Goal: Task Accomplishment & Management: Manage account settings

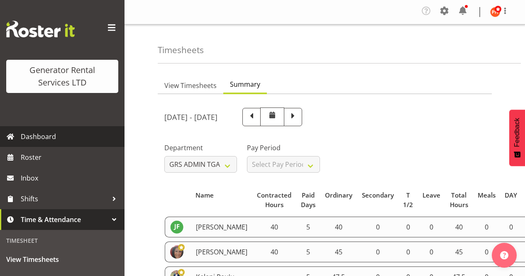
select select "163"
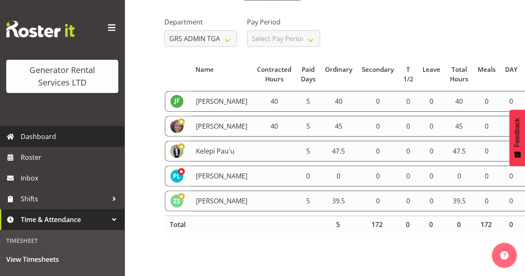
click at [41, 138] on span "Dashboard" at bounding box center [71, 136] width 100 height 12
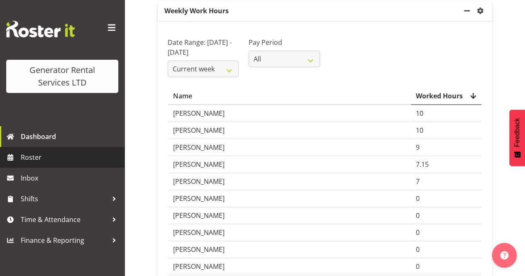
scroll to position [83, 0]
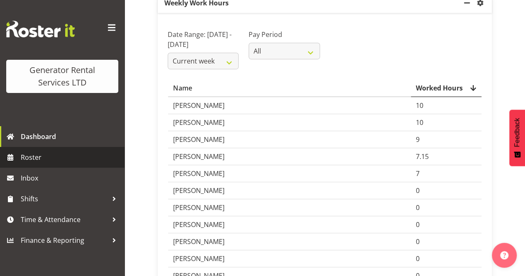
click at [29, 155] on span "Roster" at bounding box center [71, 157] width 100 height 12
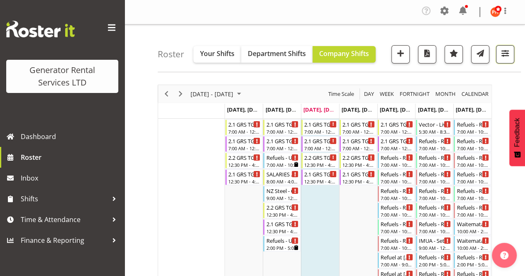
click at [504, 54] on span "button" at bounding box center [505, 53] width 11 height 11
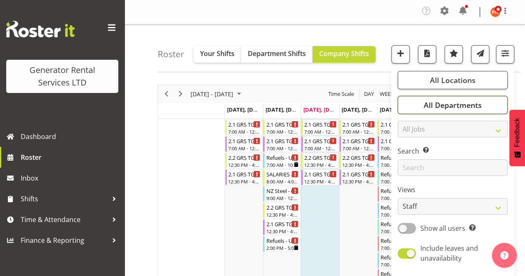
click at [455, 105] on span "All Departments" at bounding box center [452, 105] width 58 height 10
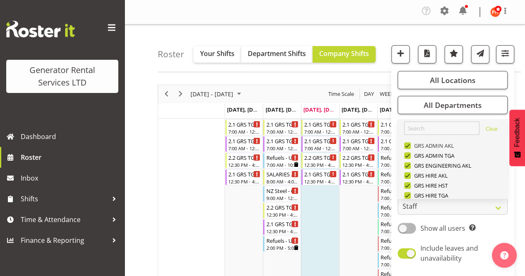
click at [410, 145] on span at bounding box center [407, 145] width 7 height 7
click at [410, 145] on input "GRS ADMIN AKL" at bounding box center [406, 145] width 5 height 5
checkbox input "false"
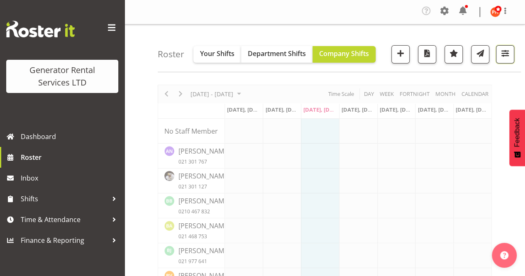
click at [503, 56] on span "button" at bounding box center [505, 53] width 11 height 11
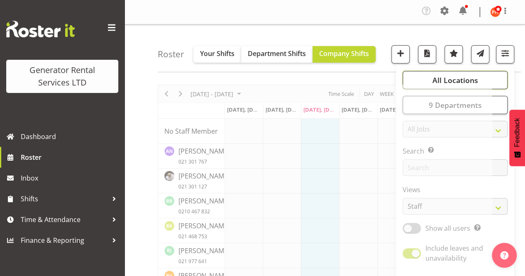
click at [431, 80] on button "All Locations" at bounding box center [455, 80] width 105 height 18
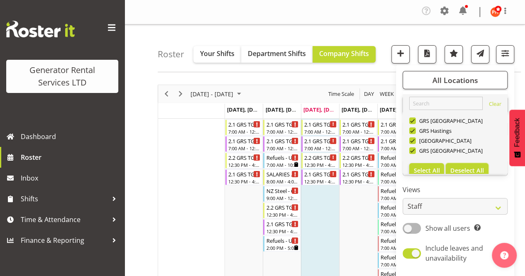
click at [462, 168] on span "Deselect All" at bounding box center [467, 170] width 34 height 8
checkbox input "false"
click at [411, 151] on span at bounding box center [412, 150] width 7 height 7
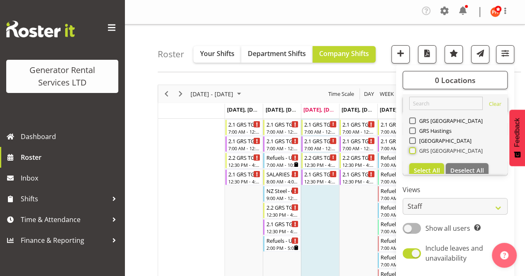
click at [411, 151] on input "GRS [GEOGRAPHIC_DATA]" at bounding box center [411, 150] width 5 height 5
checkbox input "true"
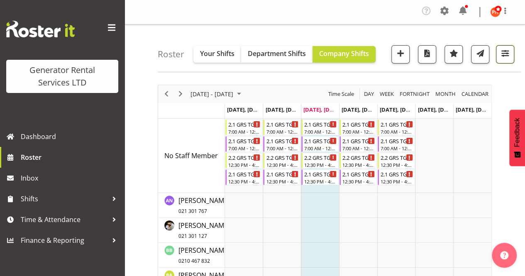
click at [502, 56] on span "button" at bounding box center [505, 53] width 11 height 11
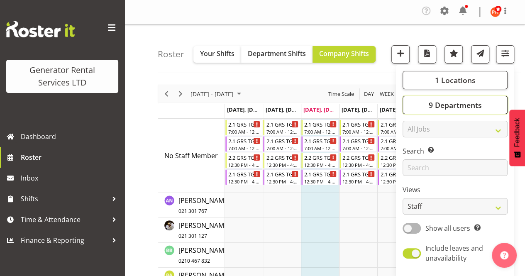
click at [464, 107] on span "9 Departments" at bounding box center [454, 105] width 53 height 10
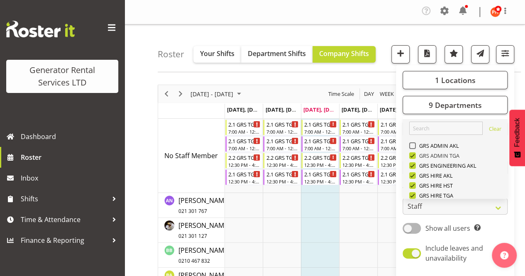
click at [413, 155] on span at bounding box center [412, 155] width 7 height 7
click at [413, 155] on input "GRS ADMIN TGA" at bounding box center [411, 155] width 5 height 5
checkbox input "false"
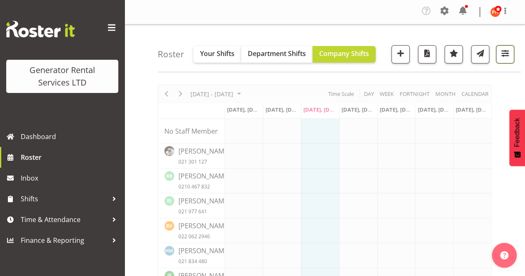
click at [502, 57] on span "button" at bounding box center [505, 53] width 11 height 11
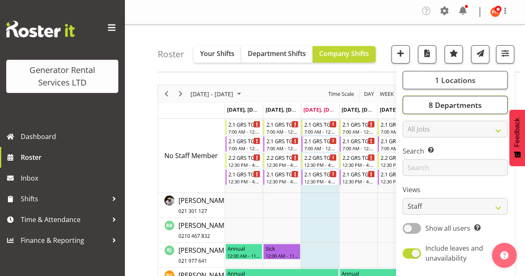
click at [447, 107] on span "8 Departments" at bounding box center [454, 105] width 53 height 10
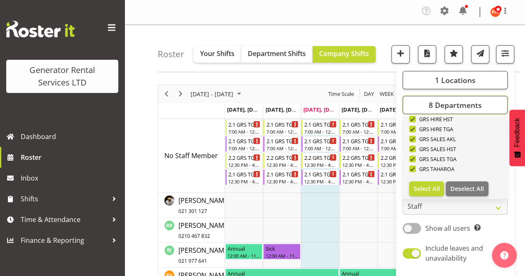
scroll to position [70, 0]
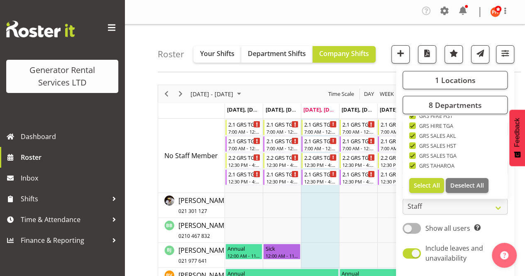
click at [415, 165] on span at bounding box center [412, 165] width 7 height 7
click at [415, 165] on input "GRS TAHAROA" at bounding box center [411, 165] width 5 height 5
checkbox input "false"
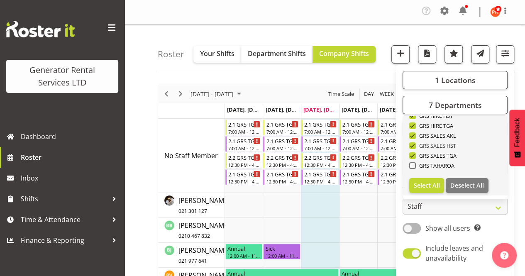
click at [412, 146] on span at bounding box center [412, 145] width 7 height 7
click at [412, 146] on input "GRS SALES HST" at bounding box center [411, 145] width 5 height 5
checkbox input "false"
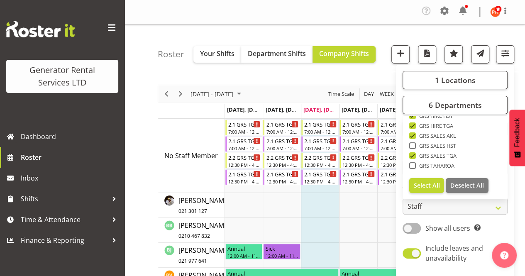
click at [413, 135] on span at bounding box center [412, 135] width 7 height 7
click at [413, 135] on input "GRS SALES AKL" at bounding box center [411, 135] width 5 height 5
checkbox input "false"
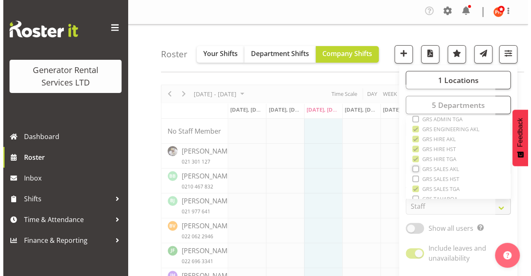
scroll to position [37, 0]
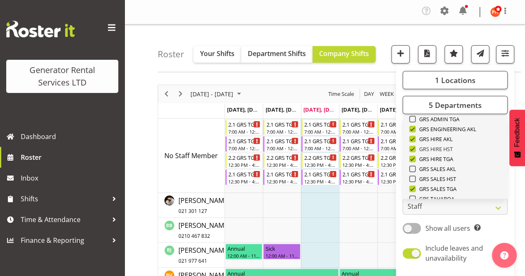
click at [413, 148] on span at bounding box center [412, 149] width 7 height 7
click at [413, 148] on input "GRS HIRE HST" at bounding box center [411, 148] width 5 height 5
checkbox input "false"
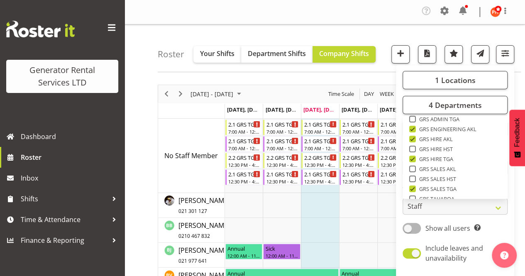
click at [414, 138] on span at bounding box center [412, 139] width 7 height 7
click at [414, 138] on input "GRS HIRE AKL" at bounding box center [411, 139] width 5 height 5
checkbox input "false"
click at [412, 129] on span at bounding box center [412, 129] width 7 height 7
click at [412, 129] on input "GRS ENGINEERING AKL" at bounding box center [411, 129] width 5 height 5
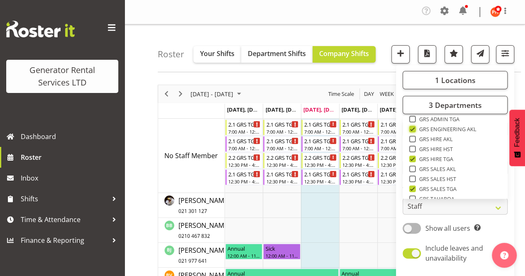
checkbox input "false"
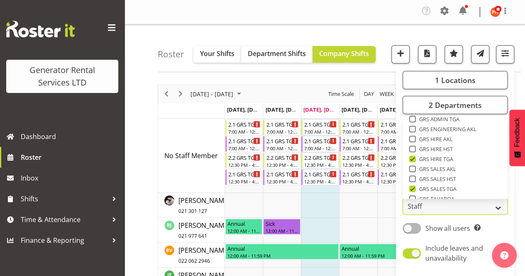
click at [497, 208] on select "Staff Role Shift - Horizontal Shift - Vertical Staff - Location" at bounding box center [455, 206] width 105 height 17
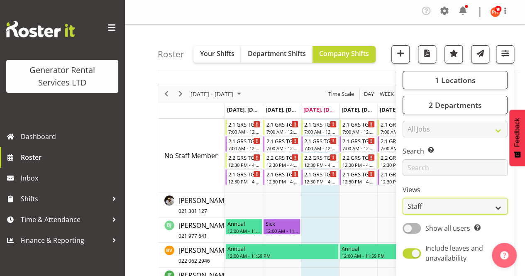
click at [403, 198] on select "Staff Role Shift - Horizontal Shift - Vertical Staff - Location" at bounding box center [455, 206] width 105 height 17
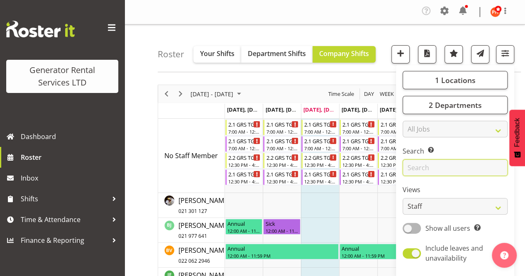
click at [433, 167] on input "text" at bounding box center [455, 167] width 105 height 17
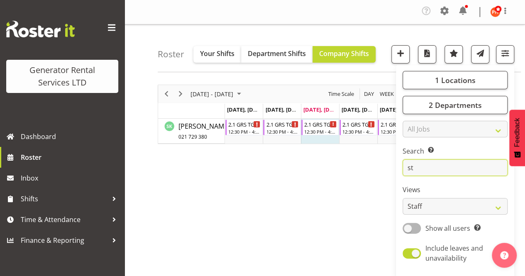
type input "st"
click at [333, 189] on div "September 01 - 07, 2025 Today Day Week Fortnight Month calendar Month Agenda Ti…" at bounding box center [341, 244] width 367 height 332
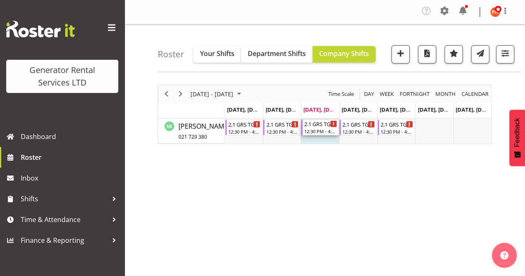
click at [315, 128] on div "12:30 PM - 4:30 PM" at bounding box center [320, 131] width 33 height 7
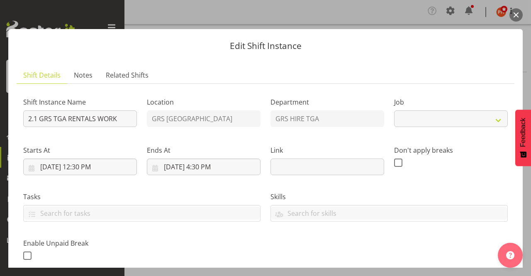
select select "877"
click at [76, 73] on span "Notes" at bounding box center [83, 75] width 19 height 10
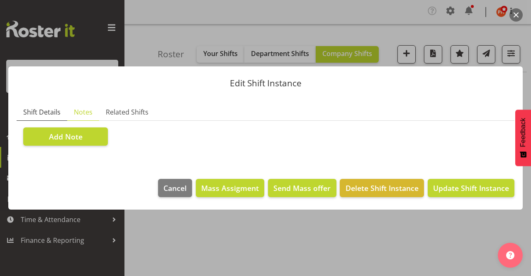
click at [46, 111] on span "Shift Details" at bounding box center [41, 112] width 37 height 10
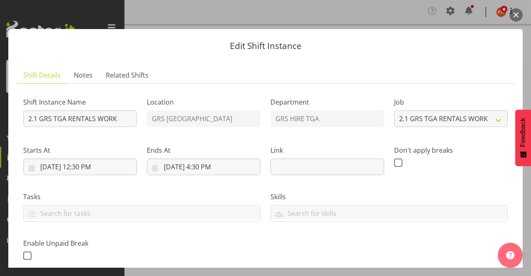
click at [520, 16] on button "button" at bounding box center [516, 14] width 13 height 13
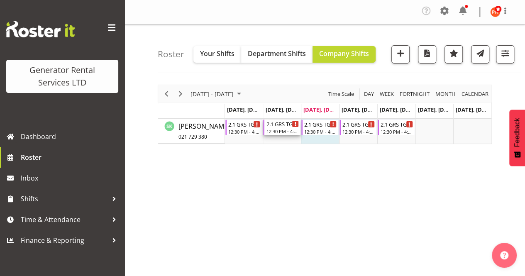
click at [286, 131] on div "12:30 PM - 4:30 PM" at bounding box center [282, 131] width 33 height 7
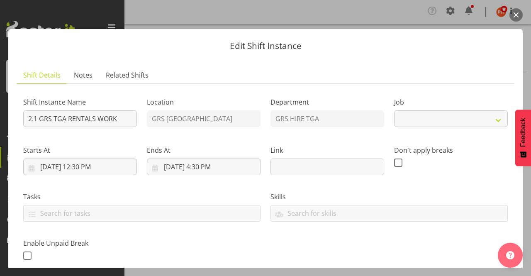
select select "877"
click at [517, 16] on button "button" at bounding box center [516, 14] width 13 height 13
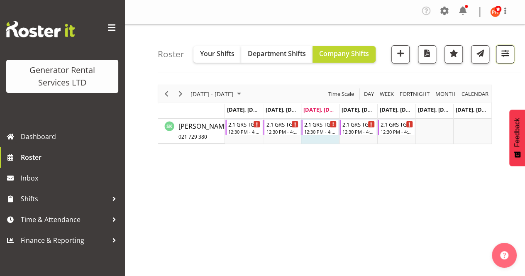
click at [501, 55] on span "button" at bounding box center [505, 53] width 11 height 11
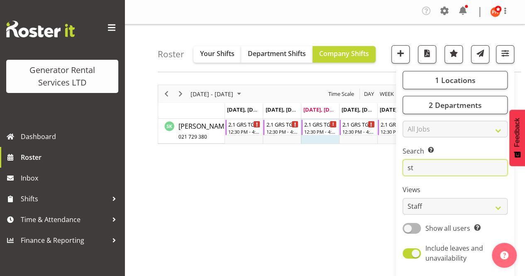
click at [419, 167] on input "st" at bounding box center [455, 167] width 105 height 17
type input "s"
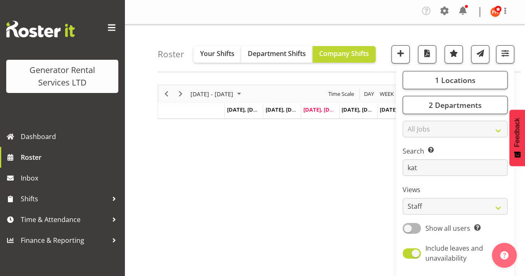
click at [456, 193] on label "Views" at bounding box center [455, 190] width 105 height 10
click at [425, 170] on input "kat" at bounding box center [455, 167] width 105 height 17
click at [500, 209] on select "Staff Role Shift - Horizontal Shift - Vertical Staff - Location" at bounding box center [455, 206] width 105 height 17
click at [431, 168] on input "kat" at bounding box center [455, 167] width 105 height 17
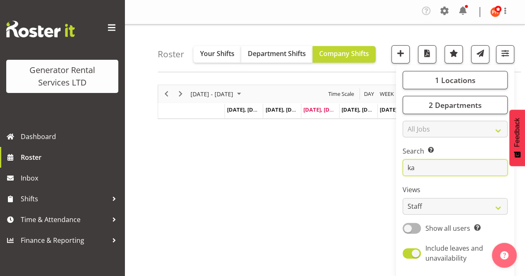
type input "k"
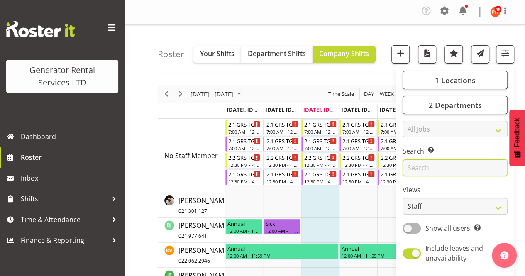
click at [425, 168] on input "text" at bounding box center [455, 167] width 105 height 17
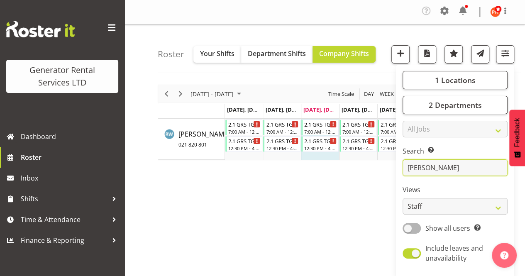
type input "rob wallace"
drag, startPoint x: 458, startPoint y: 168, endPoint x: 388, endPoint y: 173, distance: 69.4
click at [388, 173] on div "Roster Your Shifts Department Shifts Company Shifts 1 Locations Clear GRS Auckl…" at bounding box center [324, 217] width 400 height 386
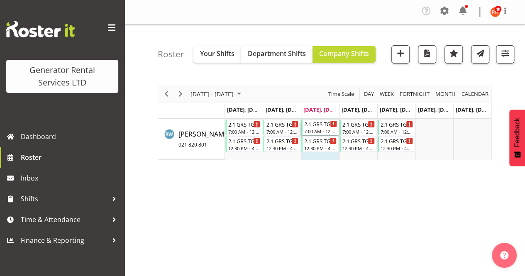
click at [311, 130] on div "7:00 AM - 12:00 PM" at bounding box center [320, 131] width 33 height 7
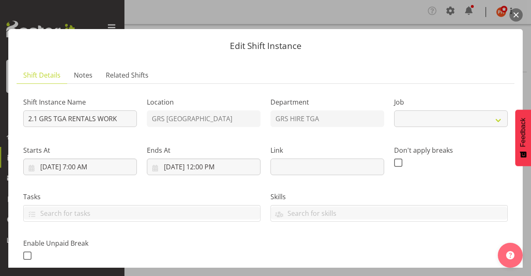
select select "877"
click at [517, 15] on button "button" at bounding box center [516, 14] width 13 height 13
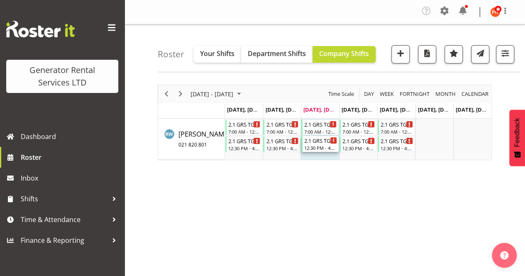
click at [310, 144] on div "2.1 GRS TGA RENTALS WORK 12:30 PM - 4:30 PM" at bounding box center [320, 144] width 33 height 16
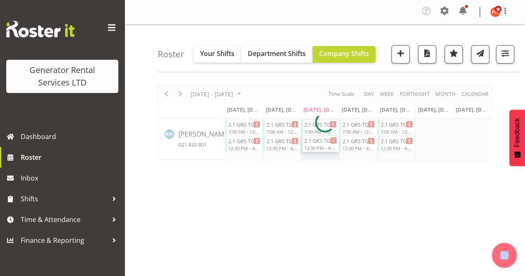
click at [310, 144] on div at bounding box center [325, 123] width 334 height 76
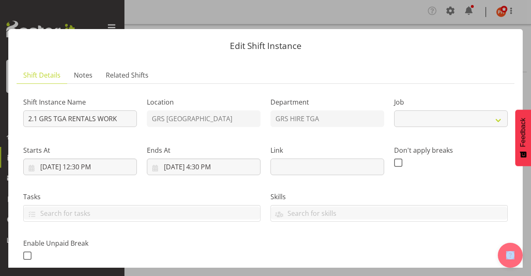
select select "877"
click at [515, 13] on button "button" at bounding box center [516, 14] width 13 height 13
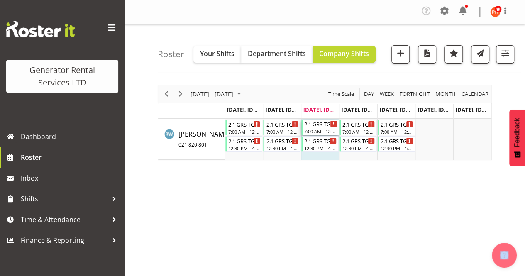
click at [315, 130] on div "7:00 AM - 12:00 PM" at bounding box center [320, 131] width 33 height 7
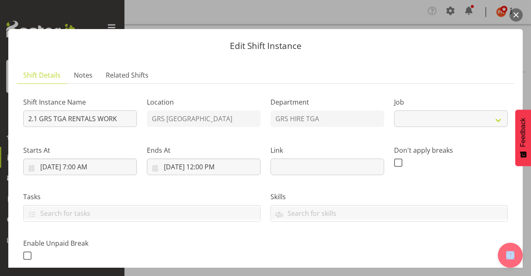
select select "877"
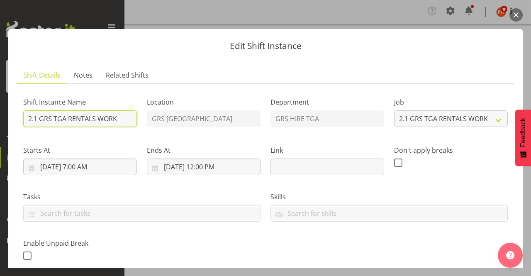
click at [116, 120] on input "2.1 GRS TGA RENTALS WORK" at bounding box center [80, 118] width 114 height 17
click at [516, 13] on button "button" at bounding box center [516, 14] width 13 height 13
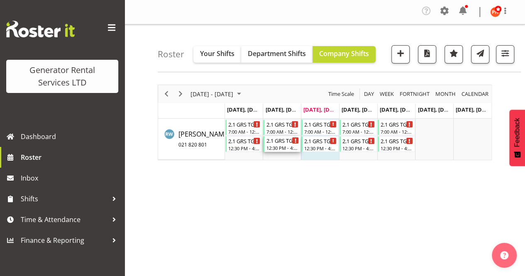
click at [293, 141] on div "Timeline Week of September 3, 2025" at bounding box center [295, 140] width 6 height 6
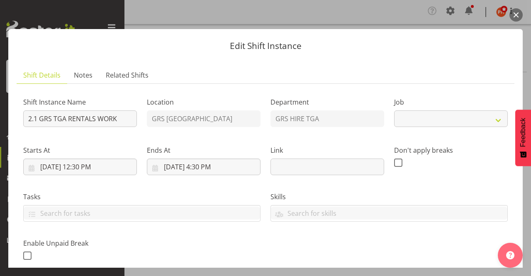
select select "877"
click at [514, 16] on button "button" at bounding box center [516, 14] width 13 height 13
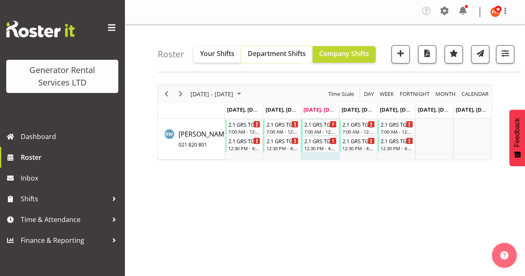
click at [279, 49] on span "Department Shifts" at bounding box center [277, 53] width 58 height 9
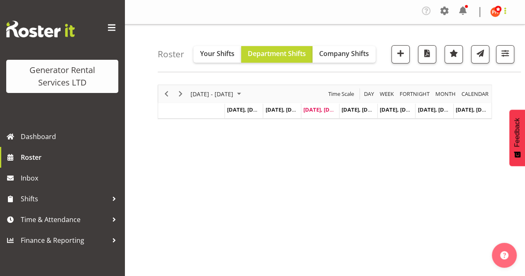
click at [505, 13] on span at bounding box center [505, 11] width 10 height 10
click at [466, 31] on link "Profile" at bounding box center [470, 30] width 80 height 15
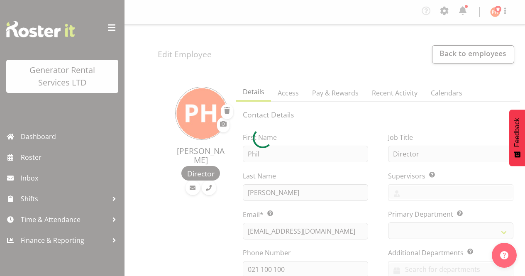
select select "TimelineWeek"
select select
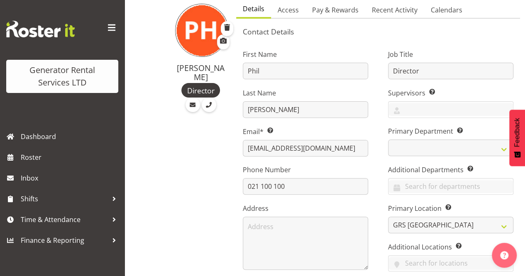
scroll to position [124, 0]
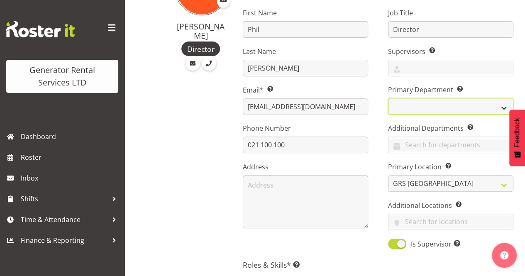
click at [502, 108] on select "GRS ADMIN AKL GRS ADMIN TGA GRS ENGINEERING AKL GRS HIRE AKL GRS HIRE HST GRS H…" at bounding box center [450, 106] width 125 height 17
click at [407, 144] on input "text" at bounding box center [450, 145] width 124 height 13
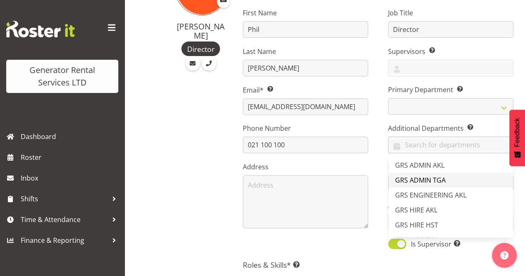
click at [425, 180] on span "GRS ADMIN TGA" at bounding box center [420, 180] width 51 height 9
click at [436, 180] on span "GRS ENGINEERING AKL" at bounding box center [430, 180] width 71 height 9
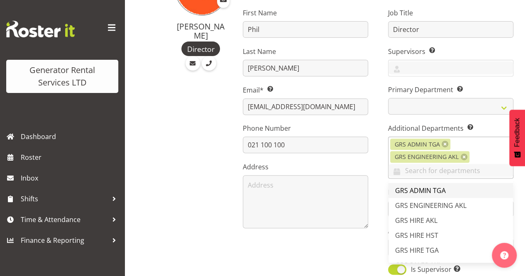
click at [428, 189] on span "GRS ADMIN TGA" at bounding box center [420, 190] width 51 height 9
click at [427, 205] on span "GRS ENGINEERING AKL" at bounding box center [430, 205] width 71 height 9
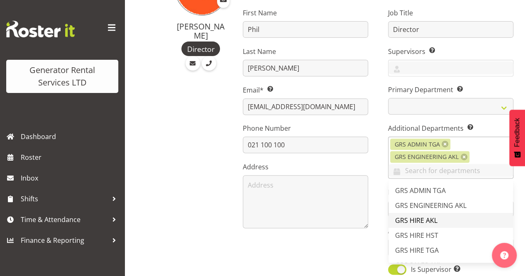
click at [420, 220] on span "GRS HIRE AKL" at bounding box center [416, 220] width 42 height 9
click at [418, 231] on span "GRS HIRE HST" at bounding box center [416, 235] width 43 height 9
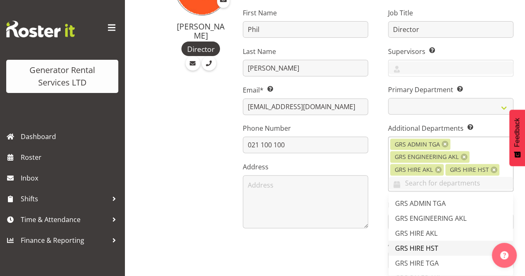
click at [417, 244] on span "GRS HIRE HST" at bounding box center [416, 248] width 43 height 9
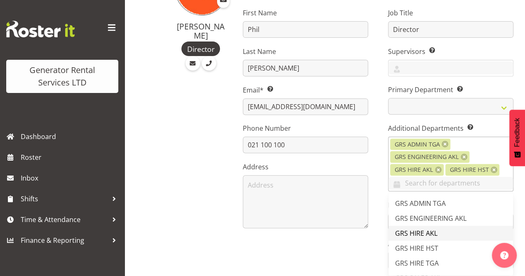
click at [418, 233] on span "GRS HIRE AKL" at bounding box center [416, 233] width 42 height 9
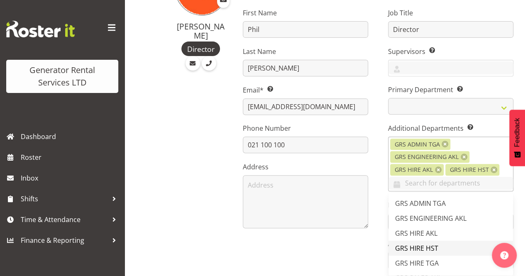
click at [418, 248] on span "GRS HIRE HST" at bounding box center [416, 248] width 43 height 9
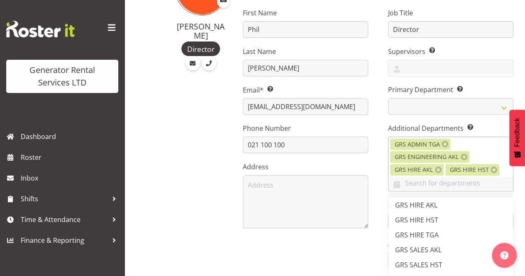
scroll to position [41, 0]
click at [431, 222] on span "GRS HIRE TGA" at bounding box center [417, 221] width 44 height 9
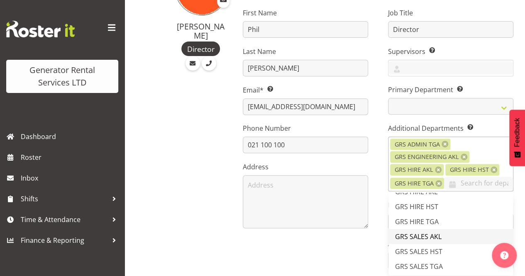
click at [423, 234] on span "GRS SALES AKL" at bounding box center [418, 236] width 46 height 9
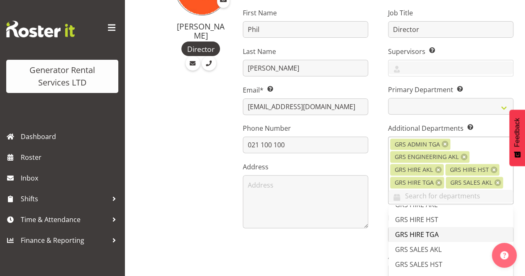
click at [422, 236] on span "GRS HIRE TGA" at bounding box center [417, 234] width 44 height 9
click at [424, 247] on span "GRS SALES AKL" at bounding box center [418, 249] width 46 height 9
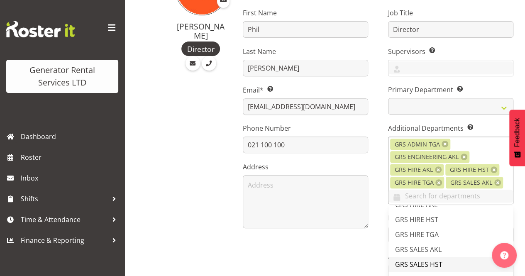
click at [427, 263] on span "GRS SALES HST" at bounding box center [418, 264] width 47 height 9
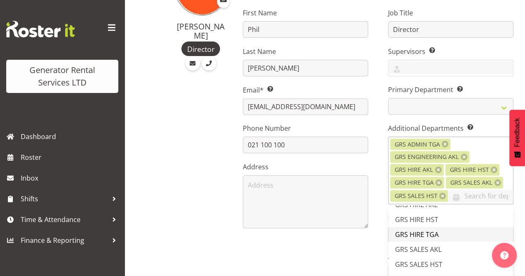
scroll to position [58, 0]
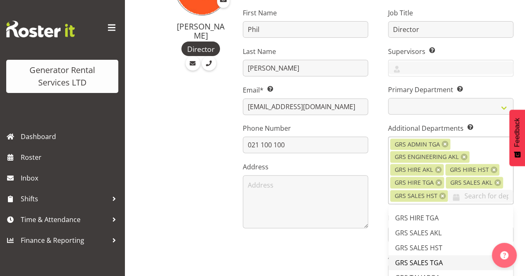
click at [434, 260] on span "GRS SALES TGA" at bounding box center [419, 262] width 48 height 9
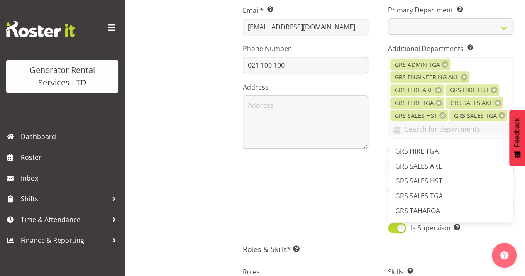
scroll to position [207, 0]
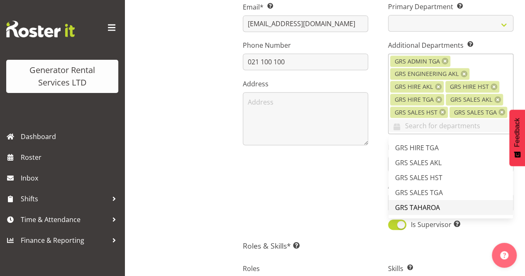
click at [431, 205] on span "GRS TAHAROA" at bounding box center [417, 207] width 45 height 9
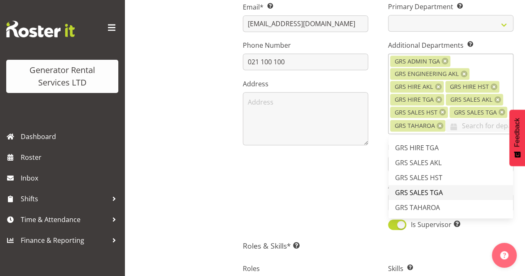
click at [428, 192] on span "GRS SALES TGA" at bounding box center [419, 192] width 48 height 9
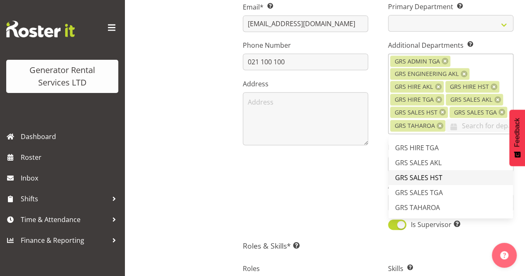
click at [426, 178] on span "GRS SALES HST" at bounding box center [418, 177] width 47 height 9
click at [427, 161] on span "GRS SALES AKL" at bounding box center [418, 162] width 46 height 9
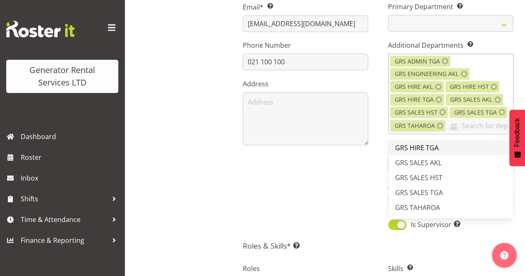
click at [426, 150] on span "GRS HIRE TGA" at bounding box center [417, 147] width 44 height 9
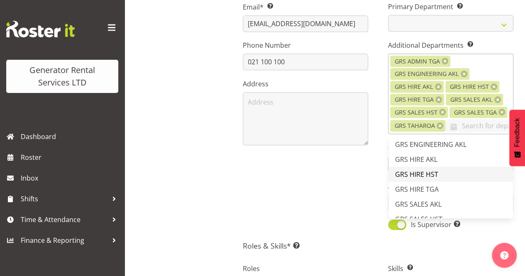
click at [430, 171] on span "GRS HIRE HST" at bounding box center [416, 174] width 43 height 9
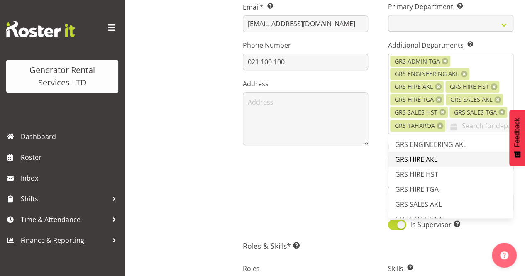
click at [427, 159] on span "GRS HIRE AKL" at bounding box center [416, 159] width 42 height 9
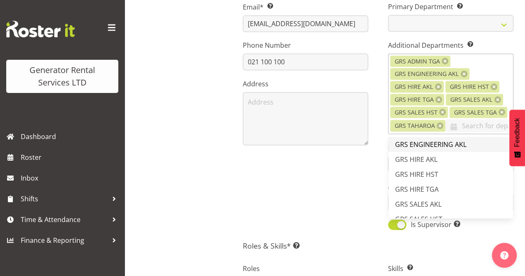
click at [428, 146] on span "GRS ENGINEERING AKL" at bounding box center [430, 144] width 71 height 9
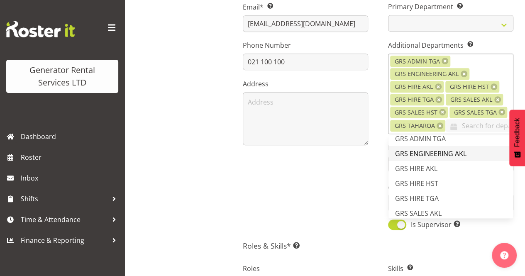
scroll to position [0, 0]
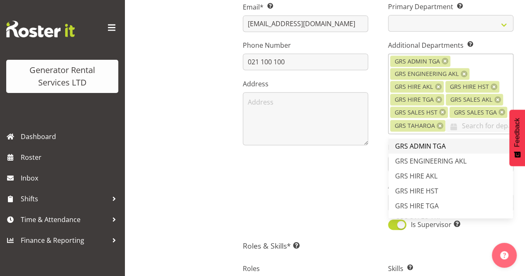
click at [427, 146] on span "GRS ADMIN TGA" at bounding box center [420, 146] width 51 height 9
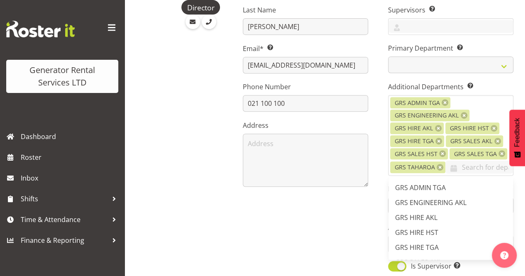
click at [378, 229] on div "Job Title Director Supervisors Select the employee’s supervisors, or the person…" at bounding box center [450, 116] width 145 height 323
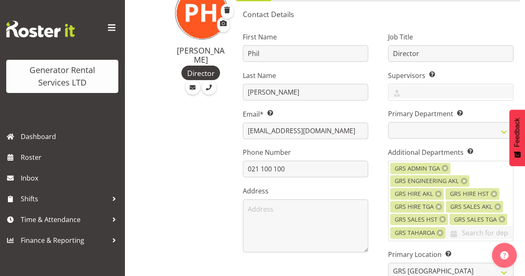
scroll to position [0, 0]
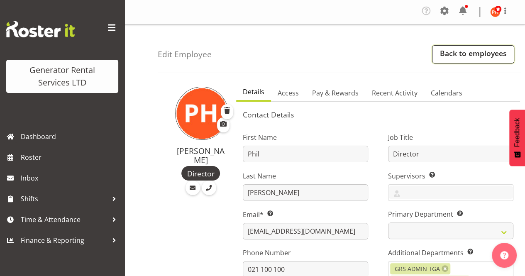
click at [455, 55] on link "Back to employees" at bounding box center [473, 54] width 82 height 18
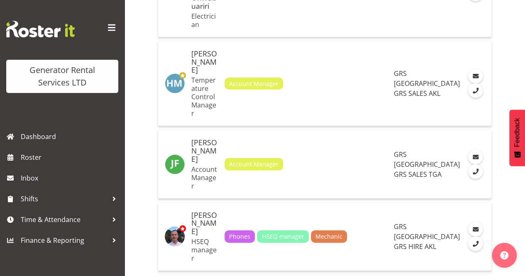
scroll to position [1162, 0]
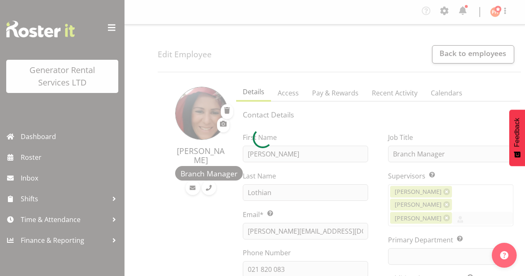
select select "shift"
select select "TimelineWeek"
select select
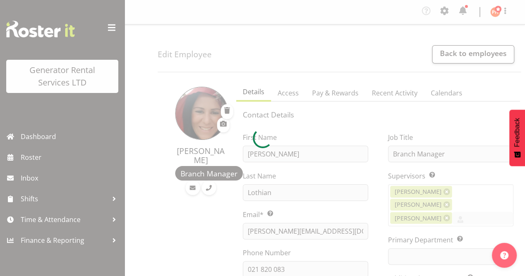
select select
select select "29"
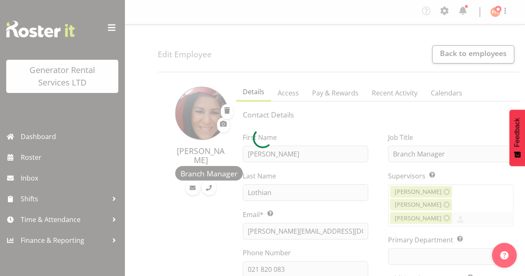
select select "163"
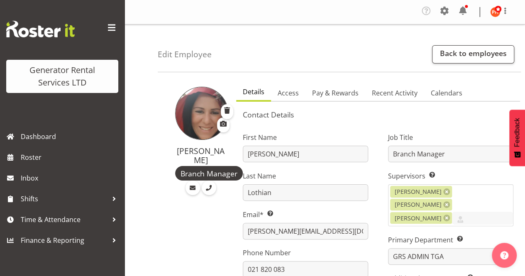
scroll to position [41, 0]
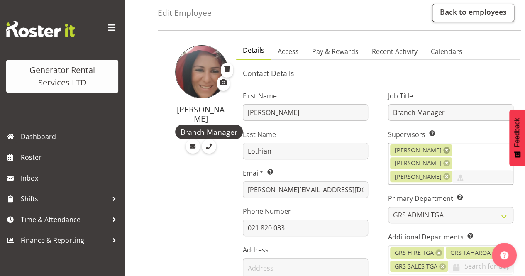
click at [443, 150] on link at bounding box center [446, 150] width 7 height 7
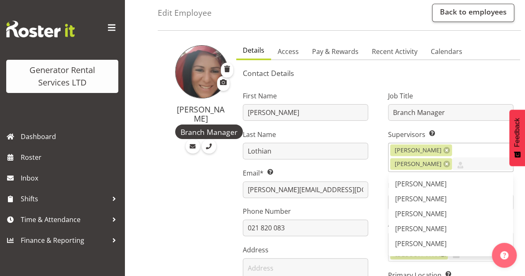
click at [371, 143] on div "First Name Katherine Last Name Lothian Email* This is a required field. katheri…" at bounding box center [305, 221] width 145 height 285
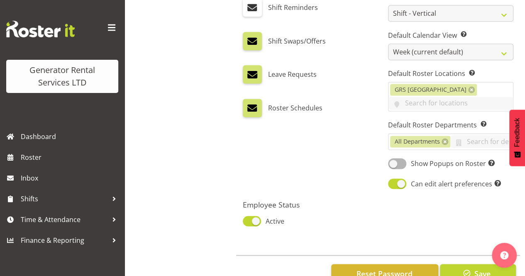
scroll to position [529, 0]
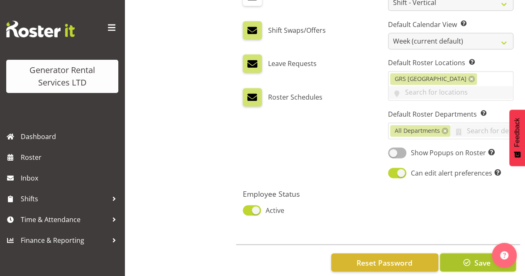
click at [478, 257] on span "Save" at bounding box center [482, 262] width 16 height 11
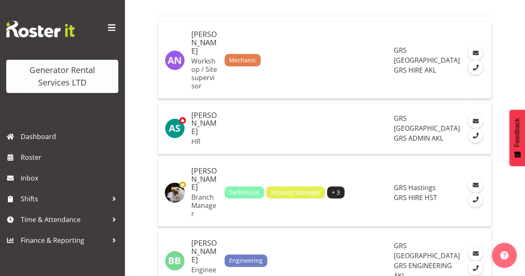
scroll to position [124, 0]
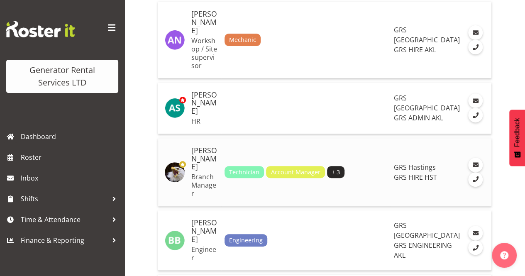
click at [373, 166] on div "Technician Account Manager + 3" at bounding box center [305, 172] width 163 height 12
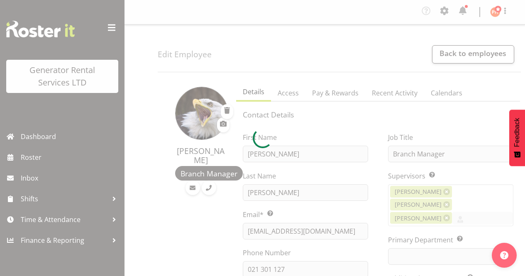
select select "shift"
select select "TimelineWeek"
select select
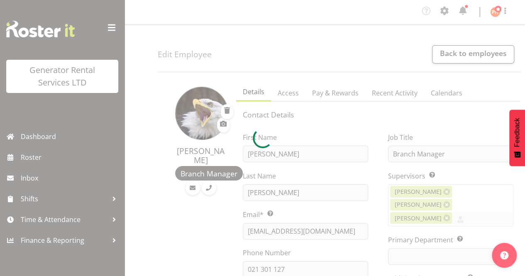
select select
select select "30"
select select "22"
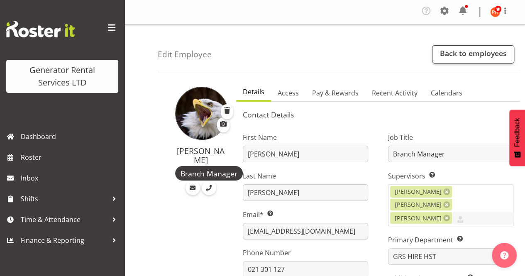
click at [450, 53] on link "Back to employees" at bounding box center [473, 54] width 82 height 18
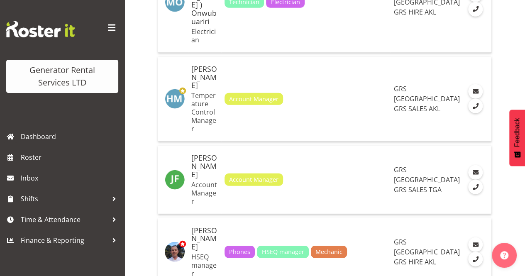
scroll to position [1162, 0]
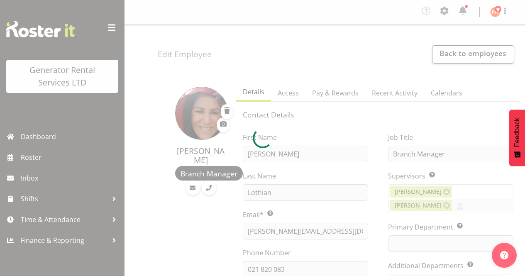
select select "shift"
select select "TimelineWeek"
select select
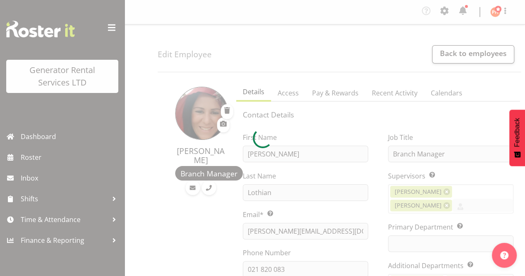
select select
select select "29"
select select "163"
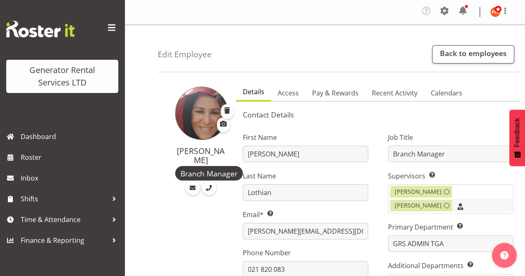
click at [452, 206] on input "text" at bounding box center [482, 205] width 61 height 13
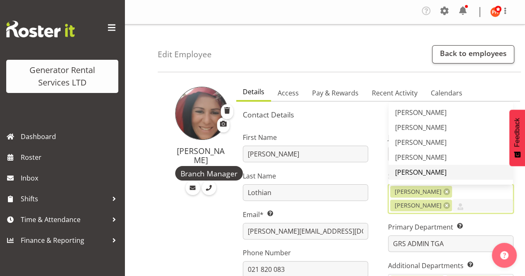
click at [404, 170] on span "[PERSON_NAME]" at bounding box center [420, 172] width 51 height 9
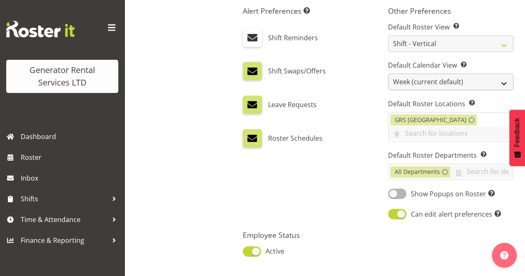
scroll to position [542, 0]
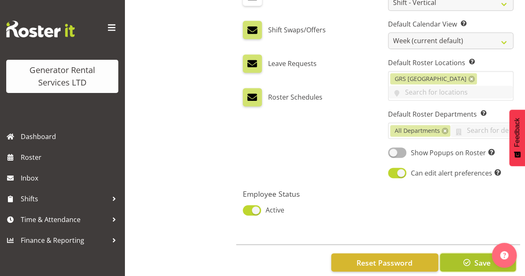
click at [475, 257] on span "Save" at bounding box center [482, 262] width 16 height 11
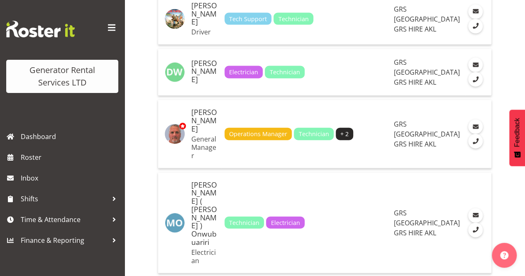
scroll to position [996, 0]
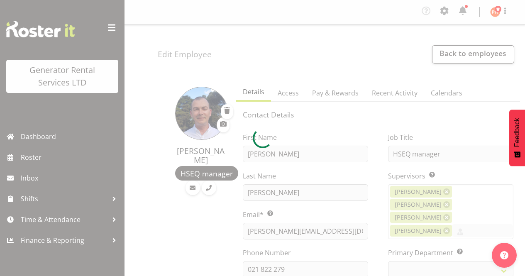
select select "shift"
select select "TimelineWeek"
select select
select select "20"
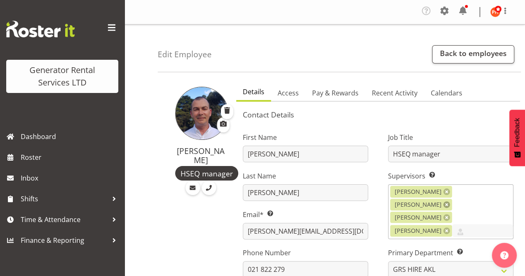
click at [450, 201] on link at bounding box center [446, 204] width 7 height 7
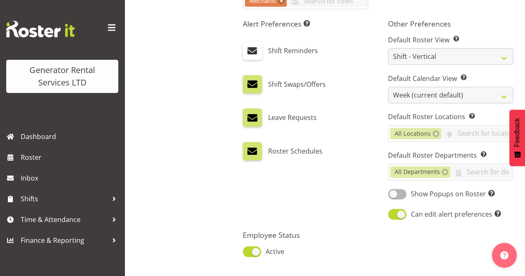
scroll to position [520, 0]
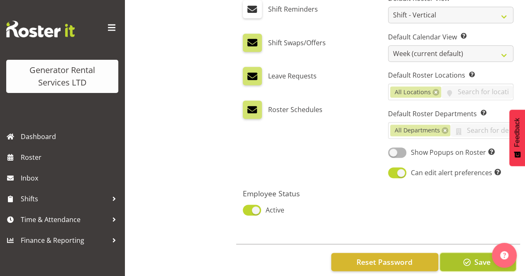
click at [470, 256] on span "button" at bounding box center [466, 261] width 11 height 11
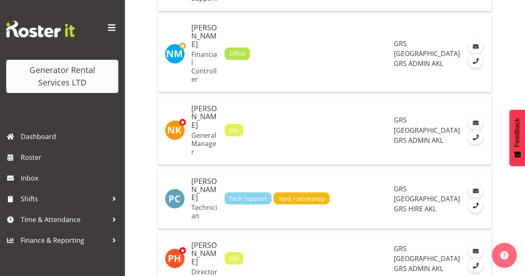
scroll to position [2241, 0]
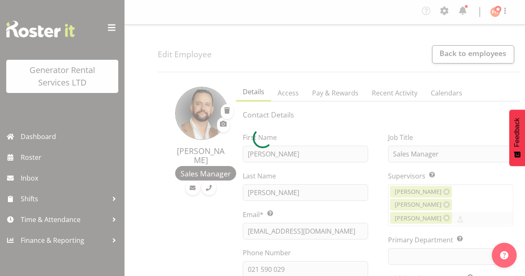
select select "TimelineWeek"
select select
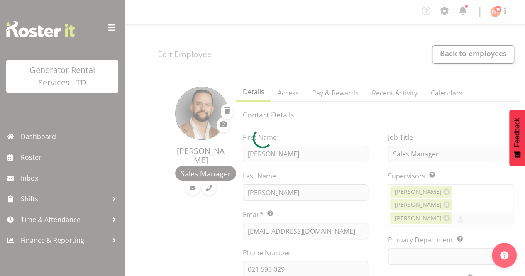
select select "141"
select select "1165"
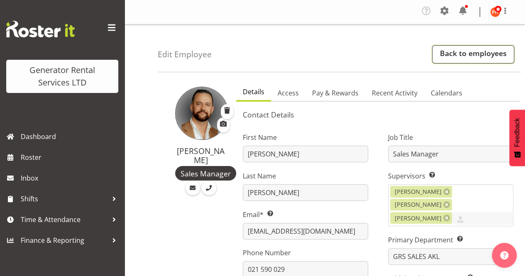
click at [447, 54] on link "Back to employees" at bounding box center [473, 54] width 82 height 18
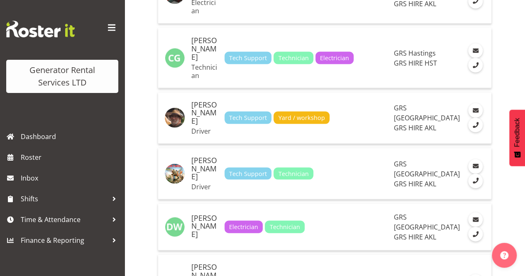
scroll to position [788, 0]
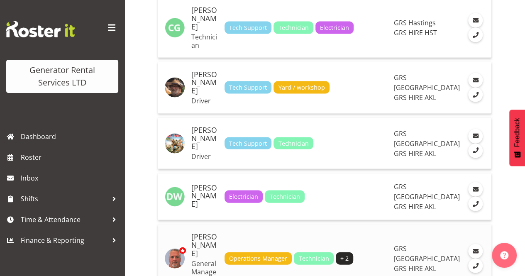
click at [390, 224] on td "Operations Manager Technician + 2" at bounding box center [305, 258] width 169 height 68
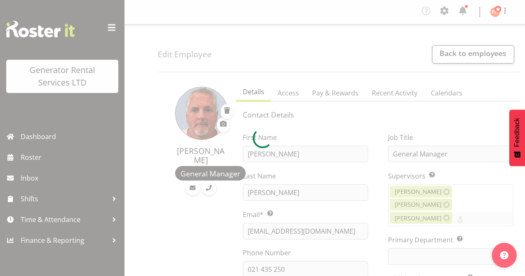
select select "TimelineWeek"
select select
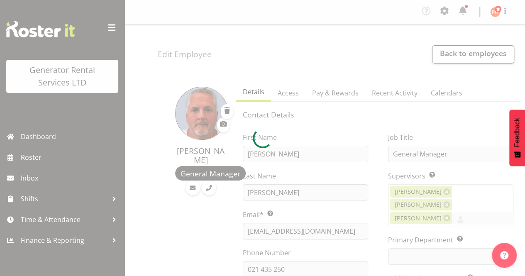
select select "20"
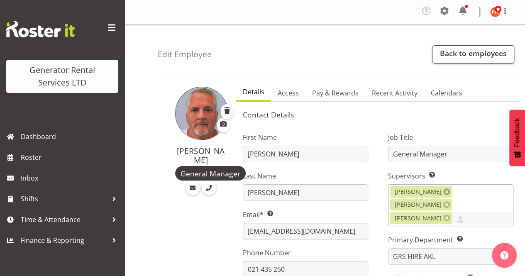
click at [443, 193] on link at bounding box center [446, 191] width 7 height 7
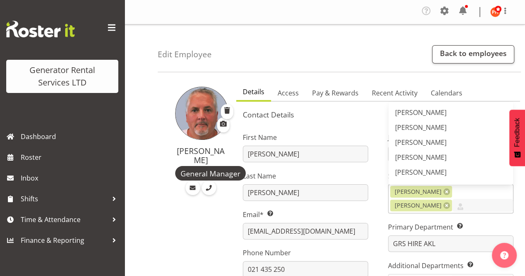
click at [375, 156] on div "First Name Dave Last Name Wallace Email* This is a required field. davewallace@…" at bounding box center [305, 257] width 145 height 272
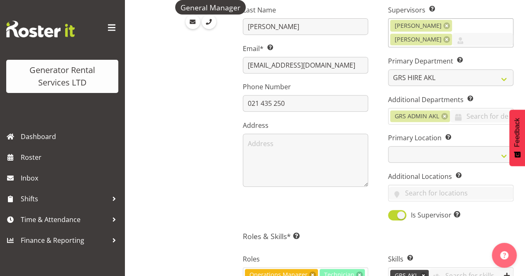
scroll to position [207, 0]
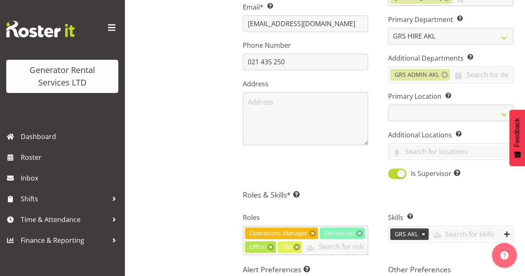
click at [297, 246] on link at bounding box center [296, 247] width 7 height 7
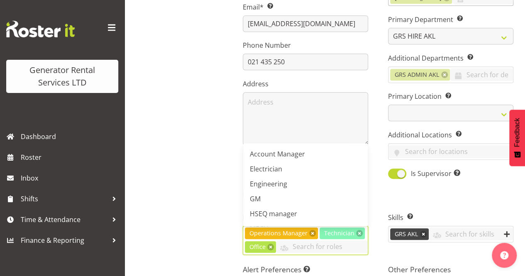
click at [226, 190] on div "Dave Wallace General Manager" at bounding box center [194, 221] width 73 height 701
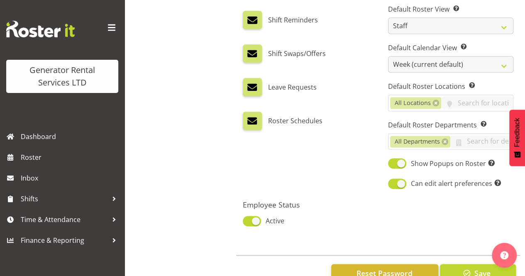
scroll to position [507, 0]
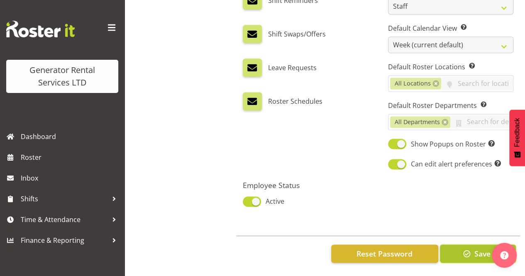
click at [476, 252] on span "Save" at bounding box center [482, 253] width 16 height 11
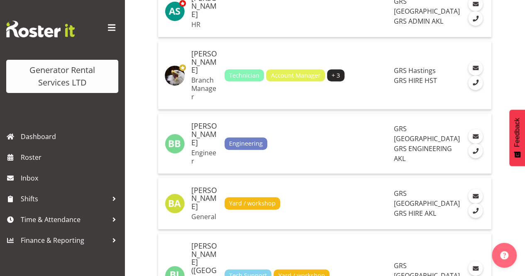
scroll to position [249, 0]
